Goal: Find specific page/section

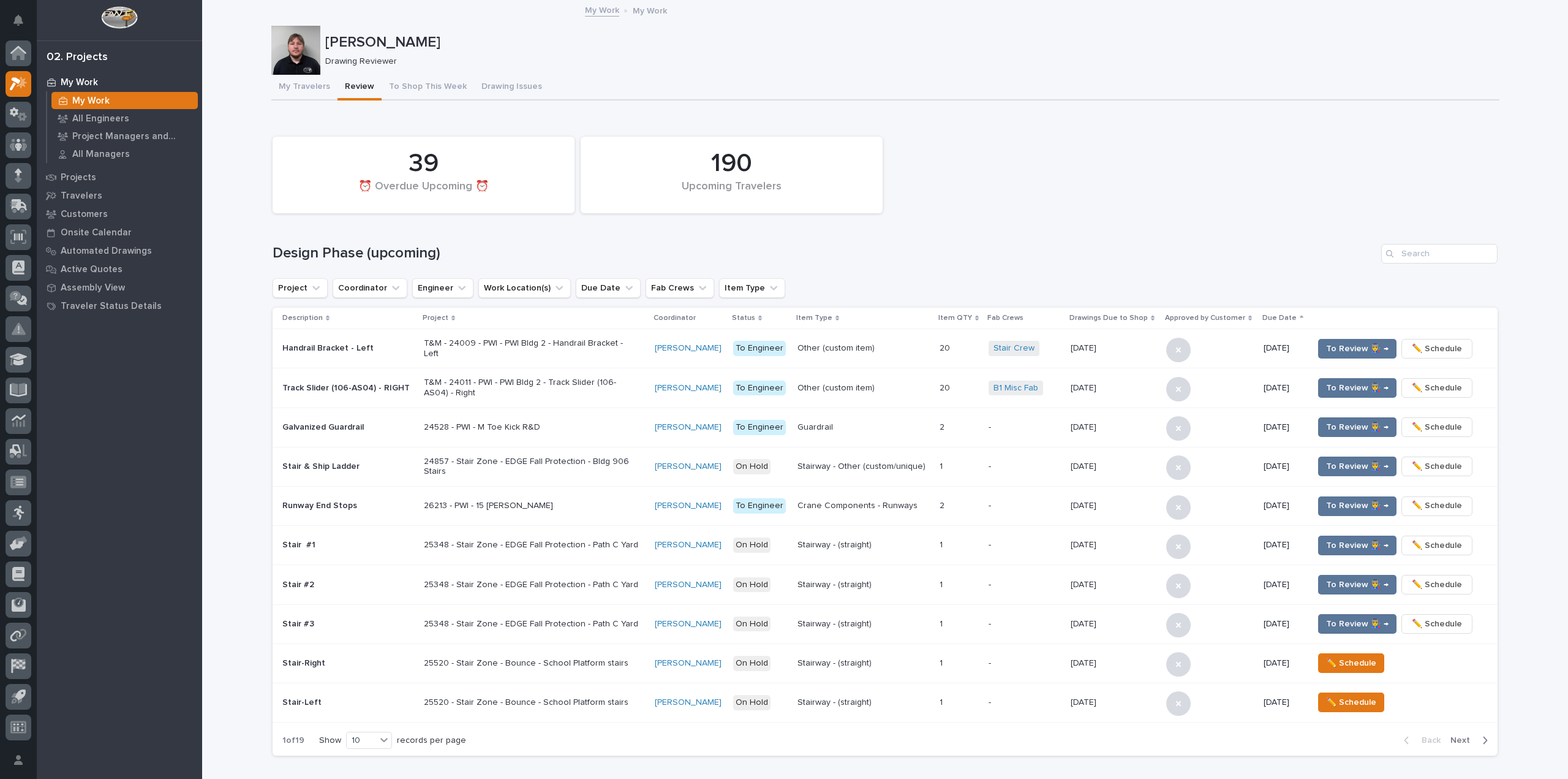
click at [1170, 217] on div "190 Upcoming Travelers 39 ⏰ Overdue Upcoming ⏰" at bounding box center [885, 175] width 1237 height 89
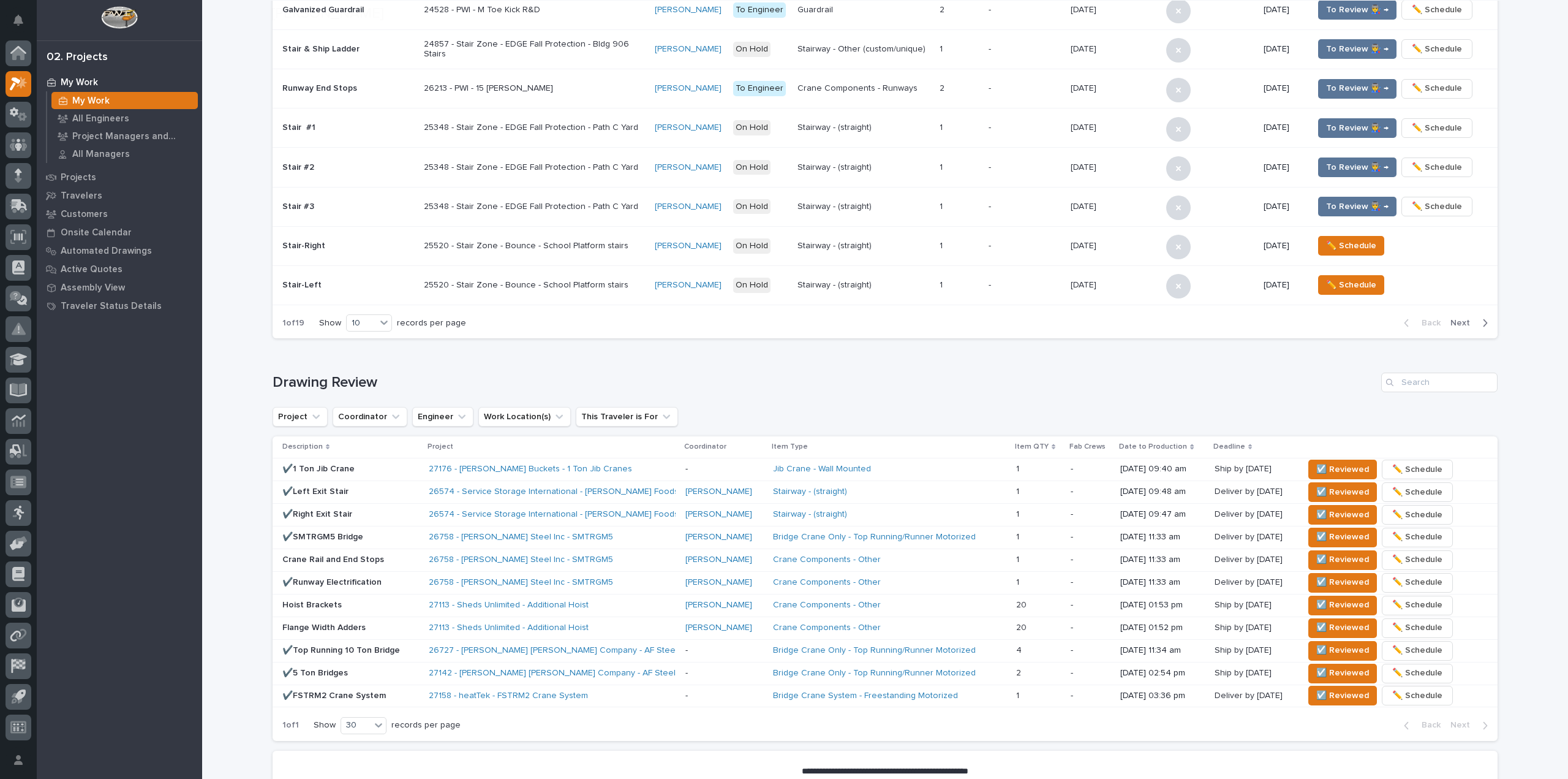
scroll to position [566, 0]
